Goal: Task Accomplishment & Management: Complete application form

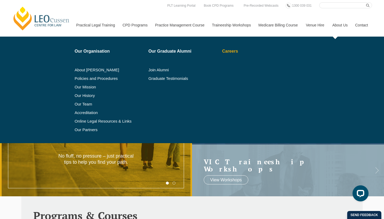
click at [226, 51] on link "Careers" at bounding box center [252, 51] width 61 height 4
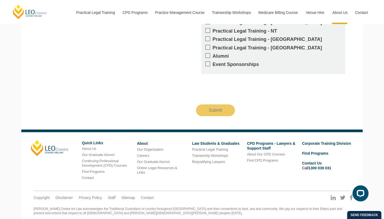
scroll to position [857, 0]
click at [144, 154] on link "Careers" at bounding box center [143, 156] width 12 height 4
click at [157, 160] on link "Our Graduate Alumni" at bounding box center [153, 162] width 33 height 4
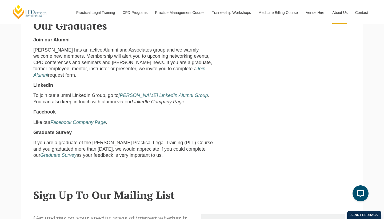
scroll to position [726, 0]
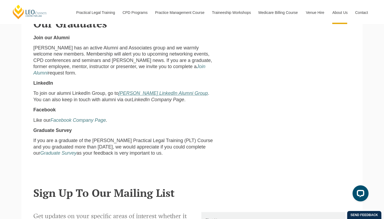
click at [180, 90] on em "Leo Cussen LinkedIn Alumni Group" at bounding box center [162, 92] width 89 height 5
click at [81, 117] on em "Facebook Company Page" at bounding box center [77, 119] width 55 height 5
click at [133, 90] on em "Leo Cussen LinkedIn Alumni Group" at bounding box center [162, 92] width 89 height 5
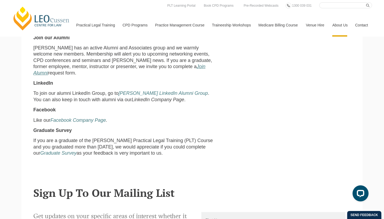
click at [148, 66] on em "Join Alumni" at bounding box center [119, 69] width 172 height 11
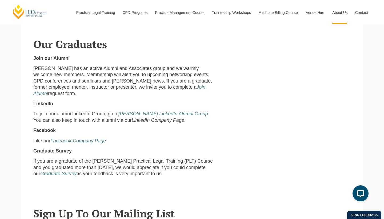
scroll to position [702, 0]
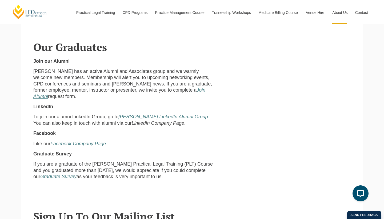
click at [152, 90] on em "Join Alumni" at bounding box center [119, 92] width 172 height 11
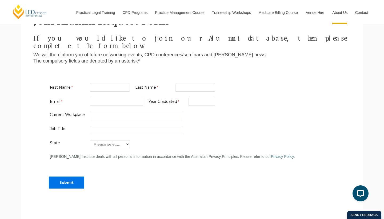
scroll to position [175, 0]
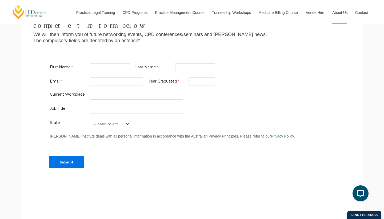
click at [118, 111] on form "First Name Last Name Email Year Graduated Current Workplace Job Title State Ple…" at bounding box center [191, 119] width 317 height 123
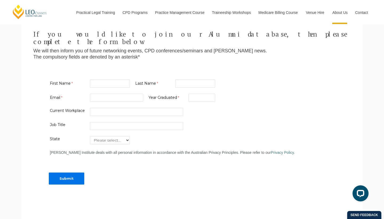
scroll to position [158, 0]
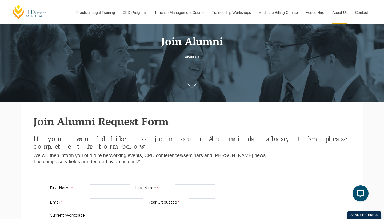
scroll to position [131, 0]
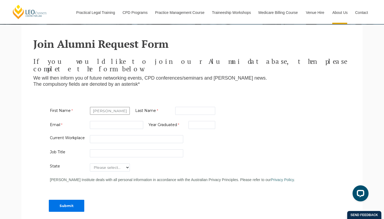
type input "Tsunthar Kyi"
type input "Lutsang"
type input "tsuntharkyi1376@gmail.com"
click at [203, 121] on input "Year Graduated" at bounding box center [202, 125] width 27 height 8
type input "2025"
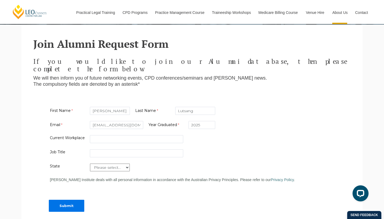
select select "tfa_34"
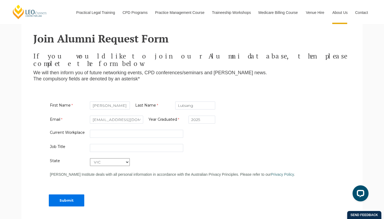
scroll to position [137, 0]
click at [71, 194] on input "Submit" at bounding box center [66, 200] width 35 height 12
